Goal: Find specific page/section: Find specific page/section

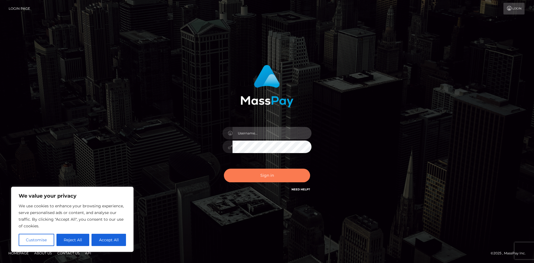
type input "hello.feetfinder"
click at [262, 176] on button "Sign in" at bounding box center [267, 176] width 86 height 14
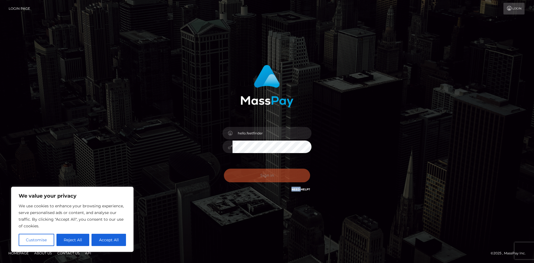
click at [262, 176] on div "Sign in Need Help?" at bounding box center [267, 177] width 97 height 25
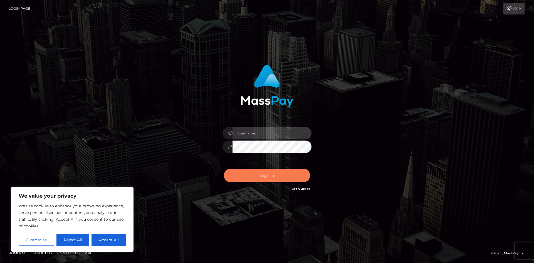
type input "hello.feetfinder"
click at [278, 174] on button "Sign in" at bounding box center [267, 176] width 86 height 14
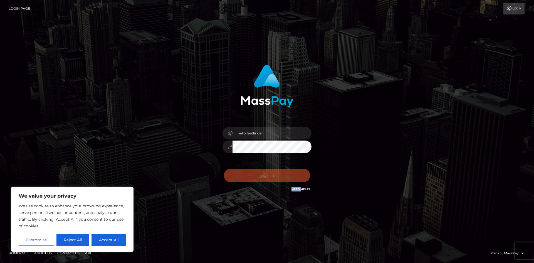
click at [278, 174] on div "0cAFcWeA7N3LXAmR-JLIfPc4LAV4fXEvBYv8YhiE491qH21wRjQQ9dHBlTYfwrAXDCuU7moGlaBTlH_…" at bounding box center [267, 177] width 97 height 25
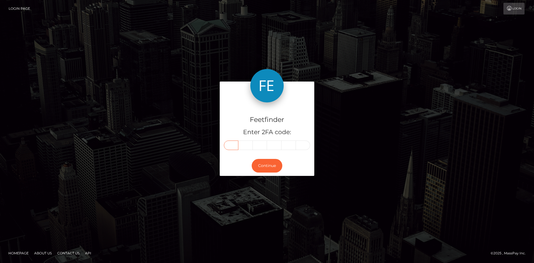
click at [236, 144] on input "text" at bounding box center [231, 145] width 14 height 9
type input "9"
type input "5"
type input "3"
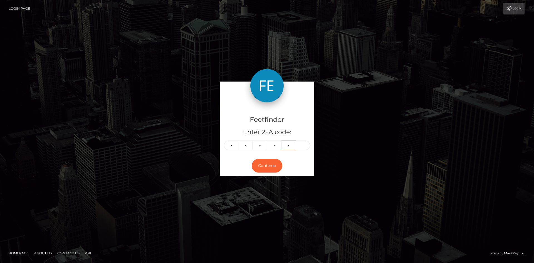
type input "5"
type input "3"
click at [267, 167] on button "Continue" at bounding box center [267, 166] width 31 height 14
click at [267, 168] on button "Continue" at bounding box center [267, 166] width 31 height 14
click at [267, 167] on button "Continue" at bounding box center [267, 166] width 31 height 14
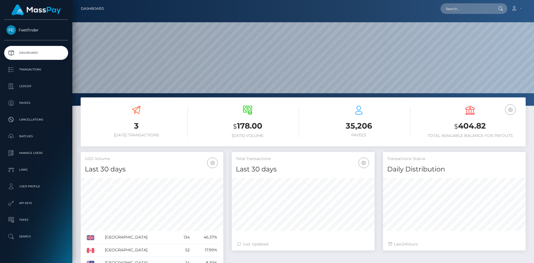
scroll to position [178, 143]
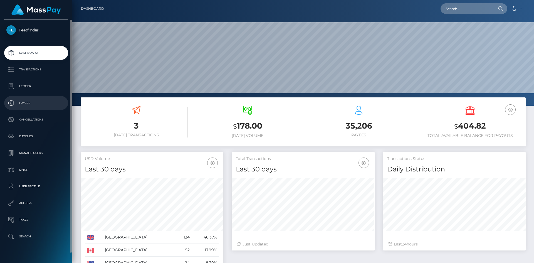
click at [26, 100] on p "Payees" at bounding box center [36, 103] width 60 height 8
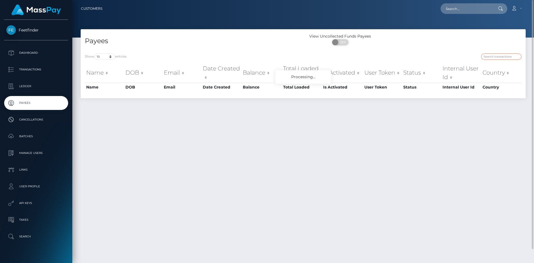
click at [501, 55] on input "search" at bounding box center [502, 56] width 40 height 6
paste input "5f0d8423-4d34-11f0-bf09-062f66d36555"
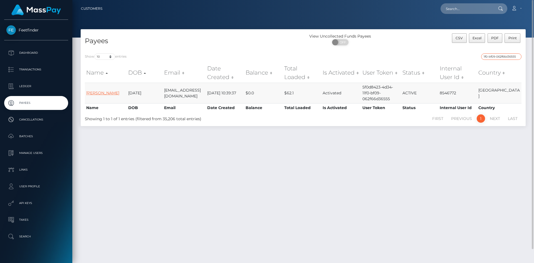
type input "5f0d8423-4d34-11f0-bf09-062f66d36555"
click at [100, 91] on link "[PERSON_NAME]" at bounding box center [102, 92] width 33 height 5
